Goal: Information Seeking & Learning: Learn about a topic

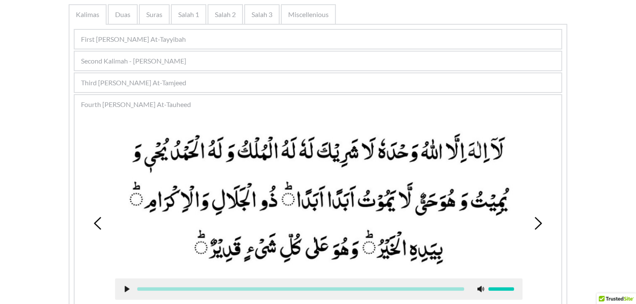
scroll to position [181, 0]
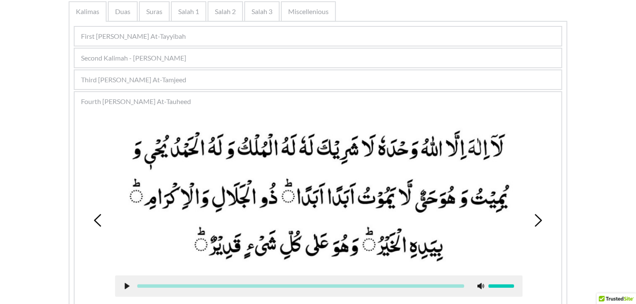
drag, startPoint x: 529, startPoint y: 216, endPoint x: 543, endPoint y: 206, distance: 16.8
click at [543, 206] on div "1 2 3 4 5 6 7 8" at bounding box center [318, 220] width 478 height 213
click at [536, 215] on icon at bounding box center [538, 220] width 13 height 13
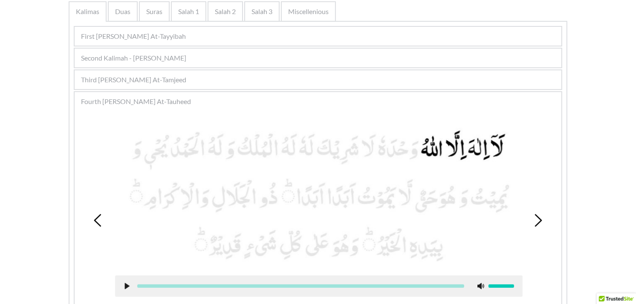
click at [536, 215] on icon at bounding box center [538, 220] width 13 height 13
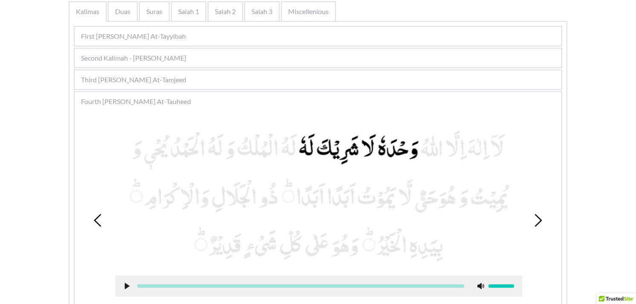
click at [536, 215] on icon at bounding box center [538, 220] width 13 height 13
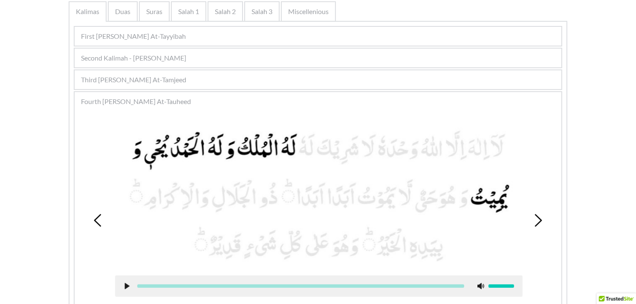
click at [536, 215] on icon at bounding box center [538, 220] width 13 height 13
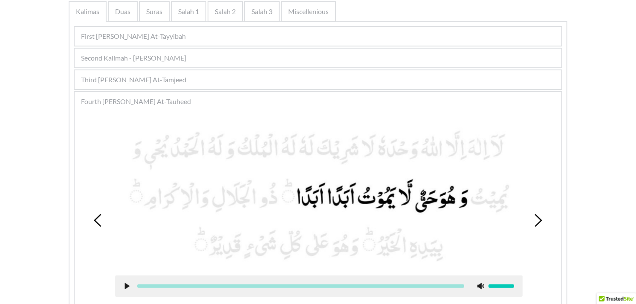
click at [125, 283] on use at bounding box center [127, 286] width 5 height 6
click at [0, 0] on use at bounding box center [0, 0] width 0 height 0
click at [125, 283] on use at bounding box center [127, 286] width 5 height 6
click at [127, 278] on div at bounding box center [319, 285] width 408 height 21
click at [124, 283] on use at bounding box center [127, 286] width 6 height 6
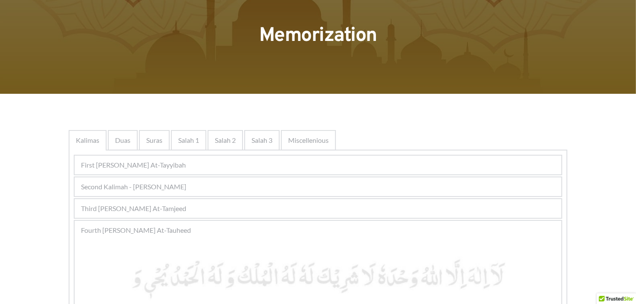
scroll to position [47, 0]
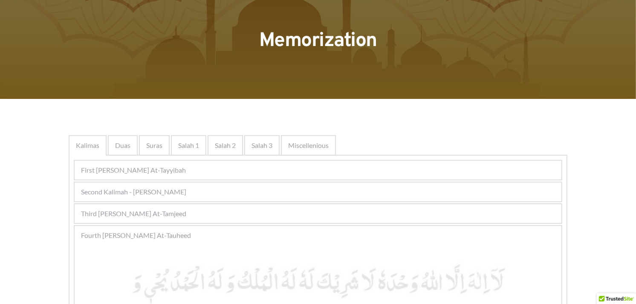
click at [350, 197] on div "Second Kalimah - [PERSON_NAME]" at bounding box center [318, 191] width 487 height 19
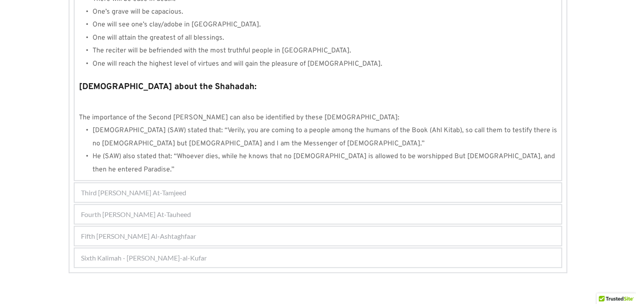
scroll to position [902, 0]
click at [310, 182] on div "Third [PERSON_NAME] At-Tamjeed" at bounding box center [318, 191] width 487 height 19
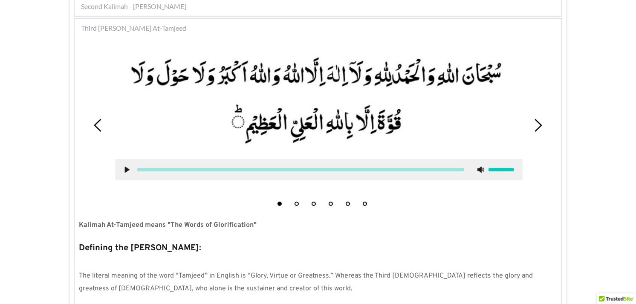
scroll to position [232, 0]
click at [296, 202] on button "2" at bounding box center [297, 204] width 4 height 4
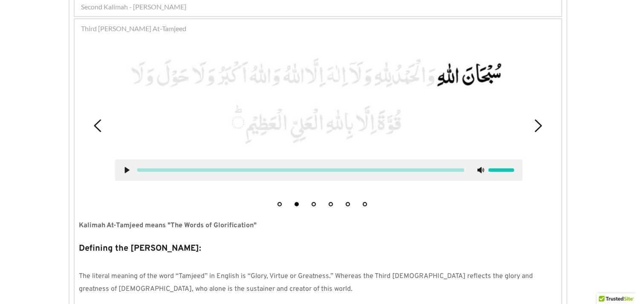
click at [278, 202] on button "1" at bounding box center [280, 204] width 4 height 4
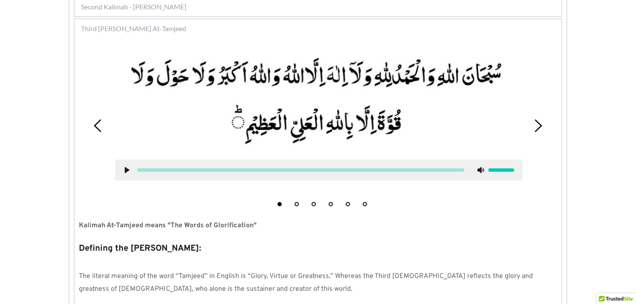
click at [539, 119] on icon at bounding box center [538, 125] width 13 height 13
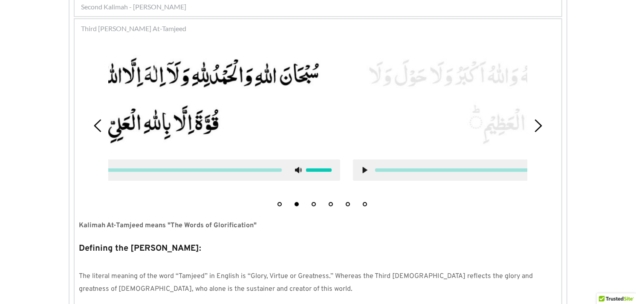
click at [539, 119] on icon at bounding box center [538, 125] width 13 height 13
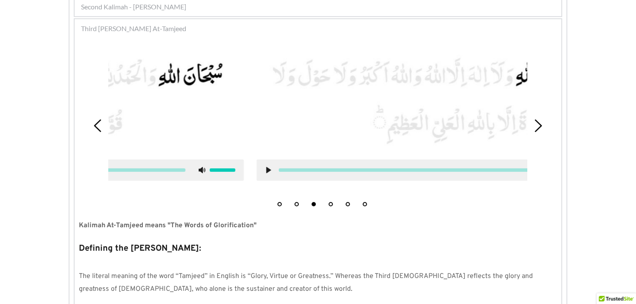
click at [539, 119] on icon at bounding box center [538, 125] width 13 height 13
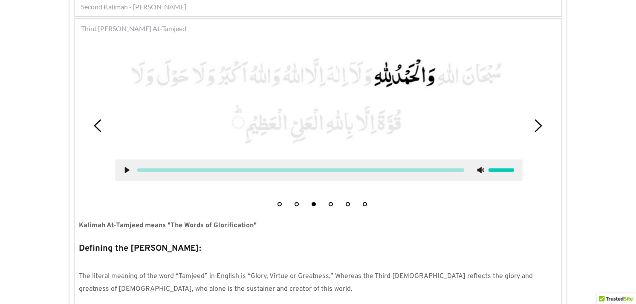
click at [539, 119] on icon at bounding box center [538, 125] width 13 height 13
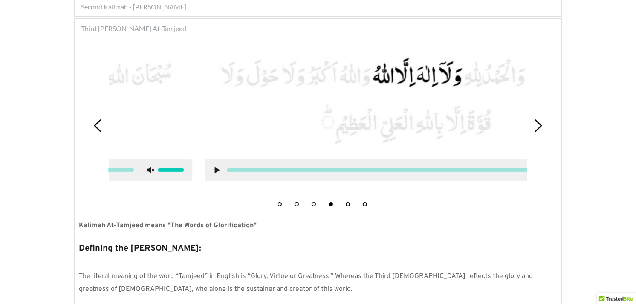
click at [539, 119] on icon at bounding box center [538, 125] width 13 height 13
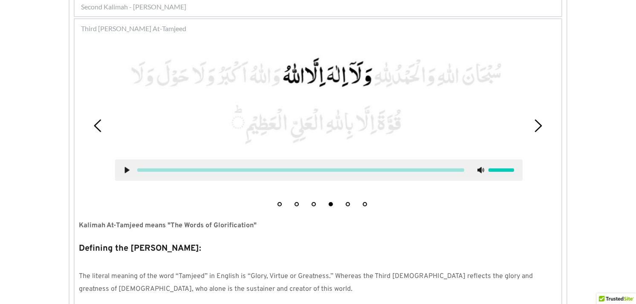
click at [539, 119] on icon at bounding box center [538, 125] width 13 height 13
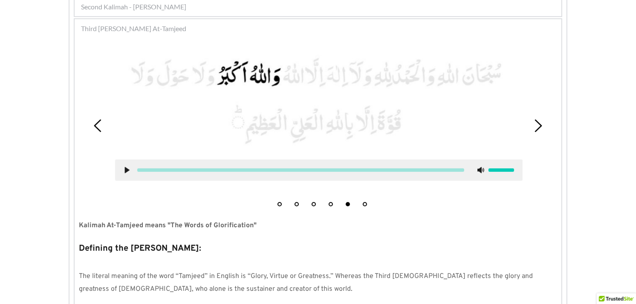
click at [539, 119] on icon at bounding box center [538, 125] width 13 height 13
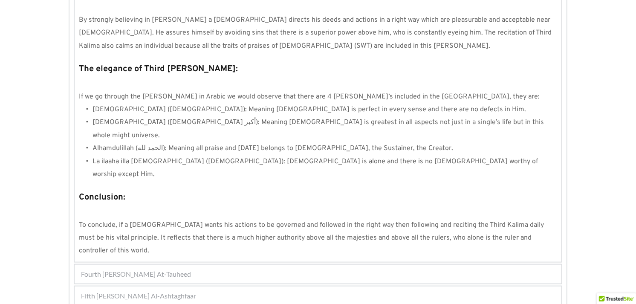
scroll to position [740, 0]
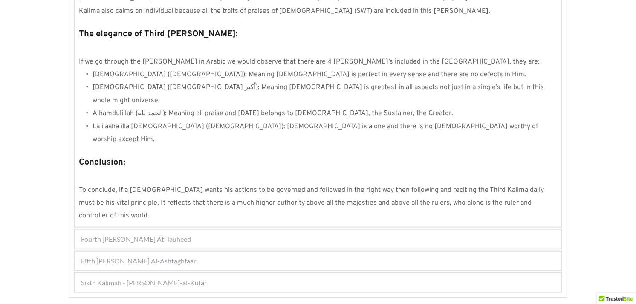
click at [316, 230] on div "Fourth [PERSON_NAME] At-Tauheed" at bounding box center [318, 239] width 487 height 19
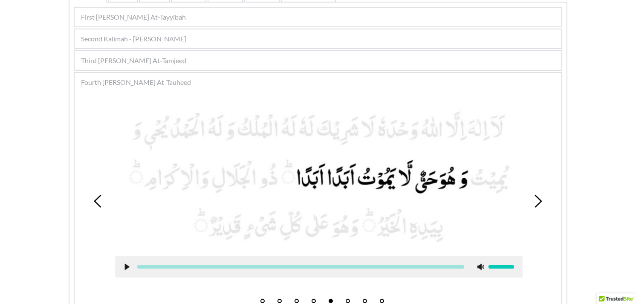
scroll to position [190, 0]
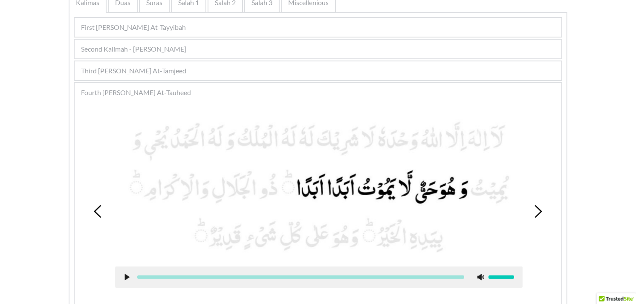
click at [90, 210] on div "1 2 3 4 5 6 7 8" at bounding box center [318, 211] width 478 height 213
click at [98, 210] on icon at bounding box center [98, 211] width 13 height 13
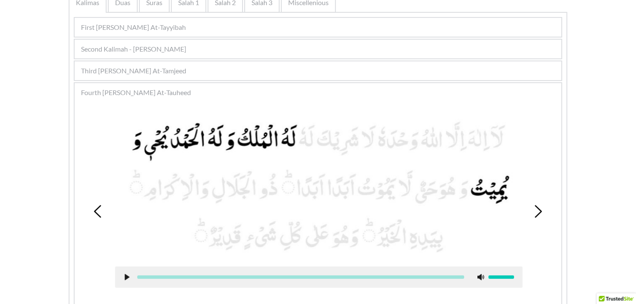
click at [98, 210] on icon at bounding box center [98, 211] width 13 height 13
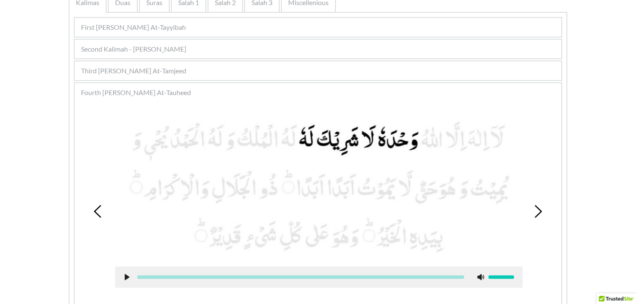
click at [98, 210] on icon at bounding box center [98, 211] width 13 height 13
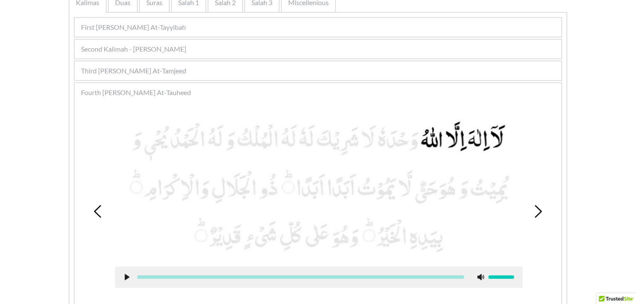
click at [98, 210] on icon at bounding box center [98, 211] width 13 height 13
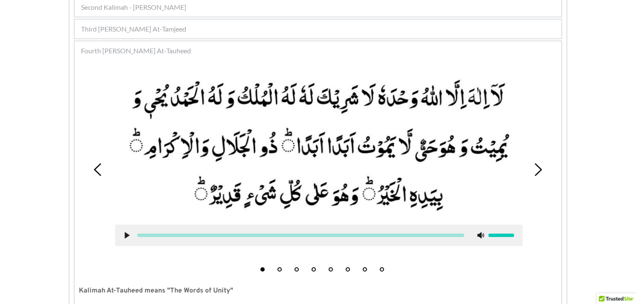
scroll to position [230, 0]
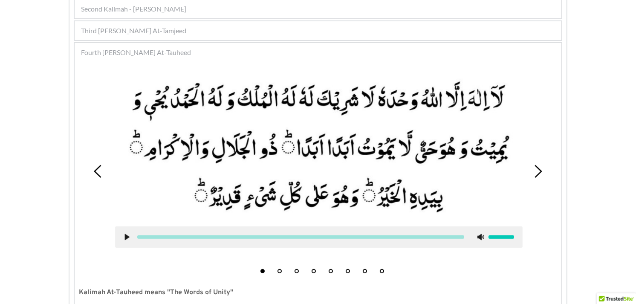
click at [536, 169] on icon at bounding box center [538, 171] width 13 height 13
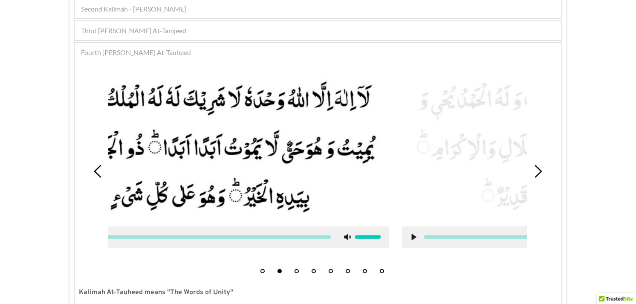
click at [536, 169] on icon at bounding box center [538, 171] width 13 height 13
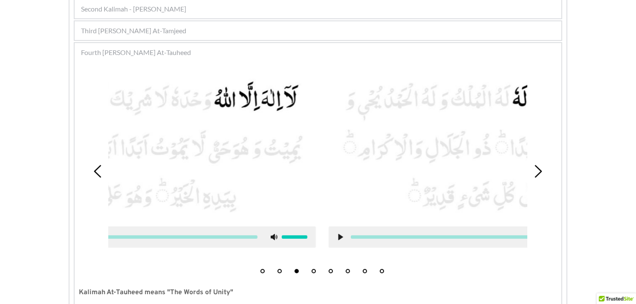
click at [536, 169] on icon at bounding box center [538, 171] width 13 height 13
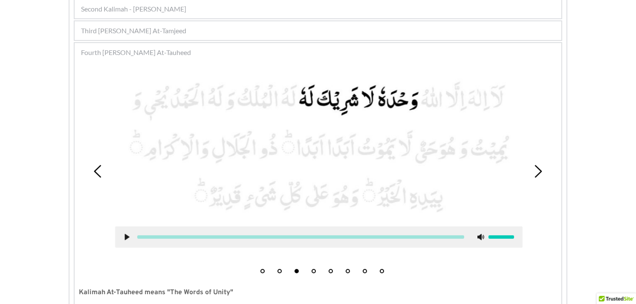
click at [536, 169] on icon at bounding box center [538, 171] width 13 height 13
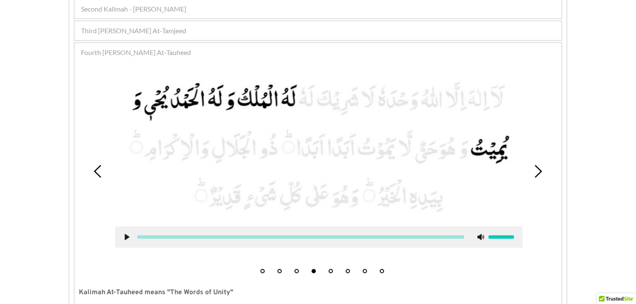
click at [536, 169] on icon at bounding box center [538, 171] width 13 height 13
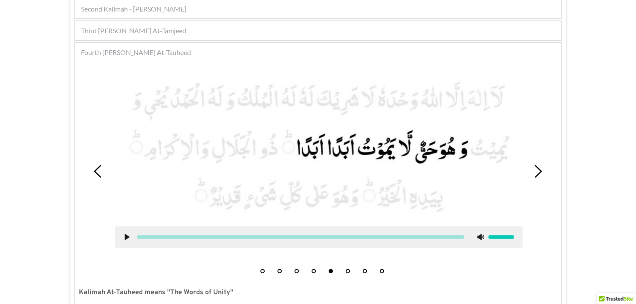
click at [129, 235] on icon at bounding box center [127, 237] width 7 height 7
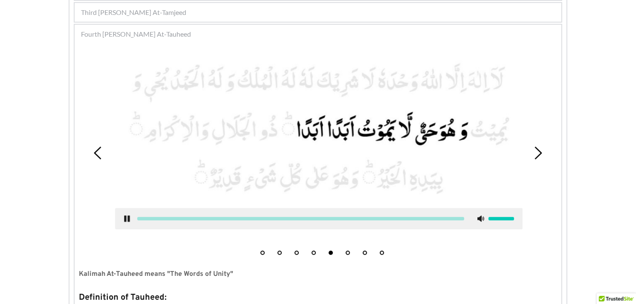
scroll to position [211, 0]
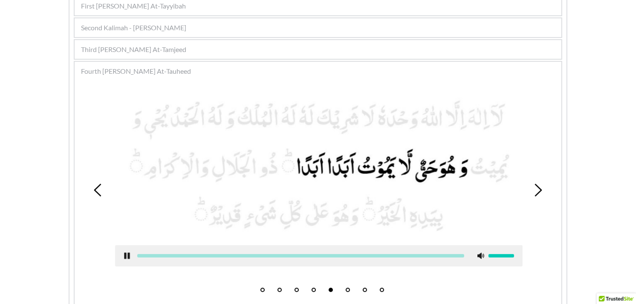
click at [124, 253] on use at bounding box center [127, 256] width 6 height 6
click at [536, 185] on icon at bounding box center [538, 190] width 13 height 13
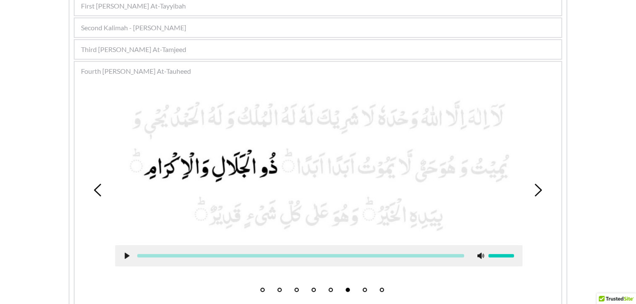
click at [125, 252] on icon at bounding box center [127, 255] width 7 height 7
click at [538, 184] on icon at bounding box center [538, 190] width 13 height 13
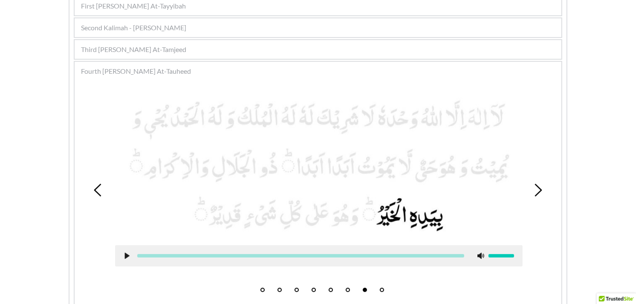
click at [121, 250] on div at bounding box center [319, 255] width 408 height 21
click at [127, 252] on icon at bounding box center [127, 255] width 7 height 7
click at [129, 254] on icon at bounding box center [127, 255] width 7 height 7
click at [536, 193] on icon at bounding box center [538, 190] width 13 height 13
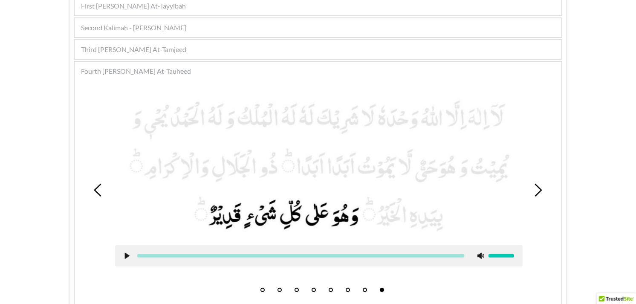
click at [122, 250] on div at bounding box center [319, 255] width 408 height 21
click at [127, 252] on icon at bounding box center [127, 255] width 7 height 7
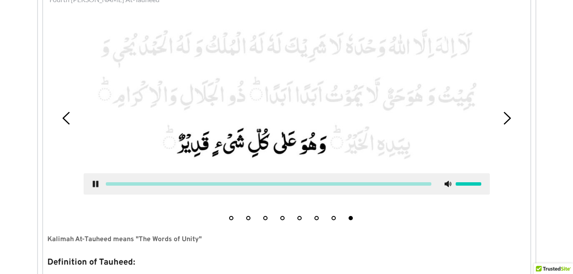
scroll to position [276, 0]
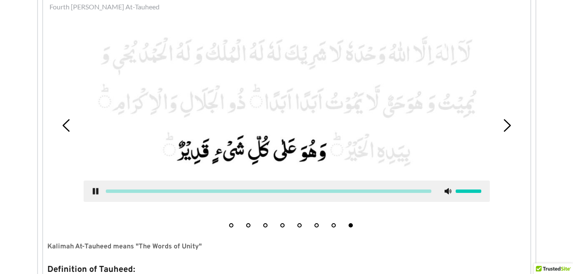
click at [94, 192] on use at bounding box center [96, 191] width 6 height 6
